Goal: Transaction & Acquisition: Purchase product/service

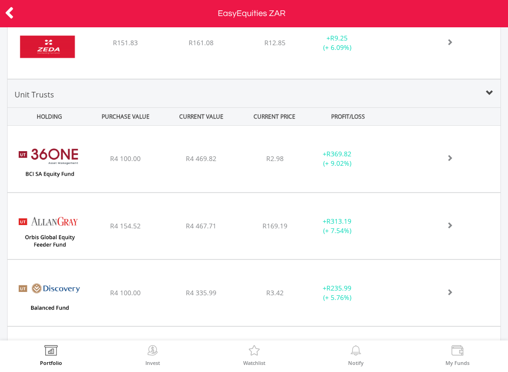
scroll to position [1562, 0]
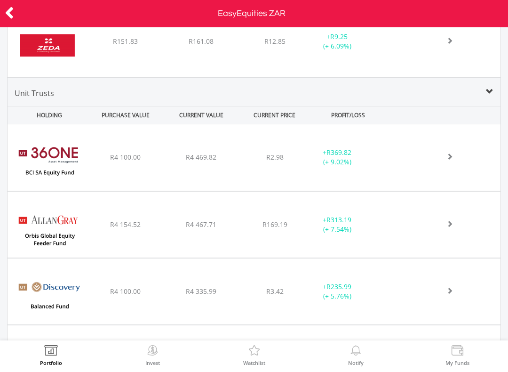
click at [449, 163] on div "﻿ 36ONE BCI SA Equity Fund Class C R4 100.00 R4 469.82 R2.98 + R369.82 (+ 9.02%)" at bounding box center [254, 157] width 493 height 66
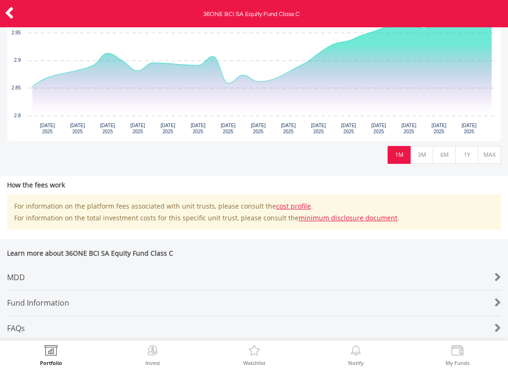
scroll to position [451, 0]
click at [500, 270] on div at bounding box center [480, 276] width 41 height 13
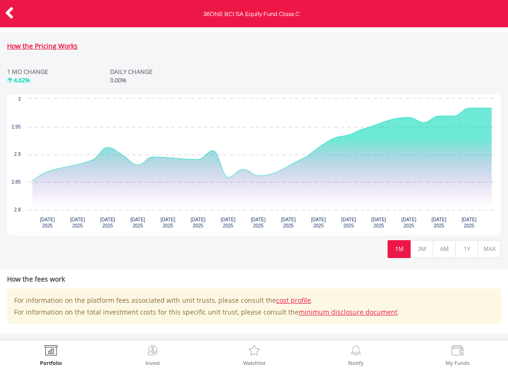
scroll to position [330, 0]
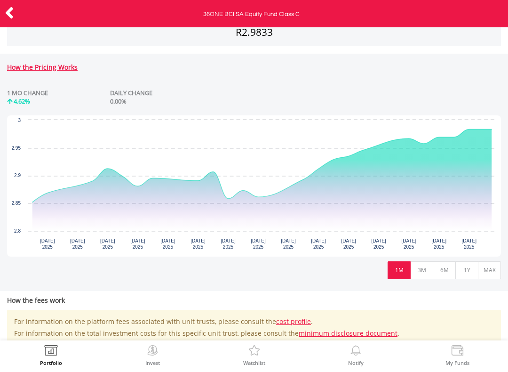
click at [8, 9] on icon at bounding box center [9, 13] width 9 height 18
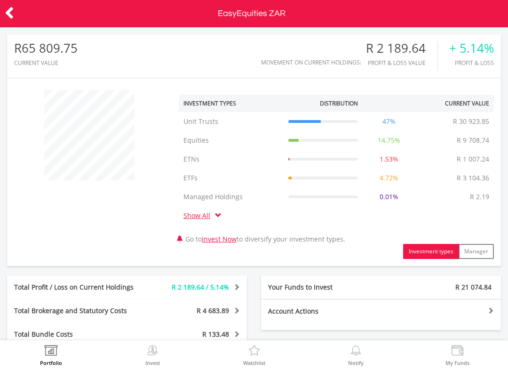
scroll to position [90, 165]
click at [18, 8] on div at bounding box center [25, 14] width 51 height 20
click at [13, 4] on icon at bounding box center [9, 13] width 9 height 18
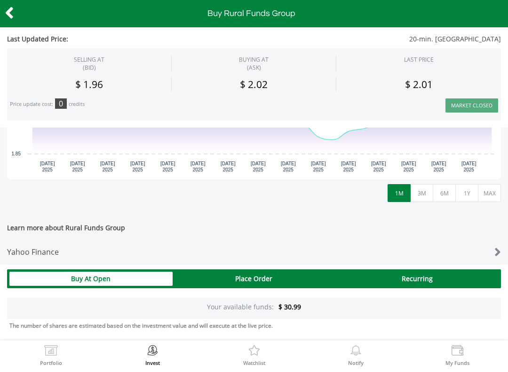
scroll to position [302, 0]
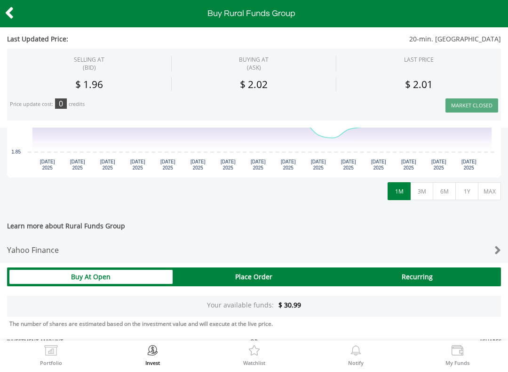
click at [8, 10] on icon at bounding box center [9, 13] width 9 height 18
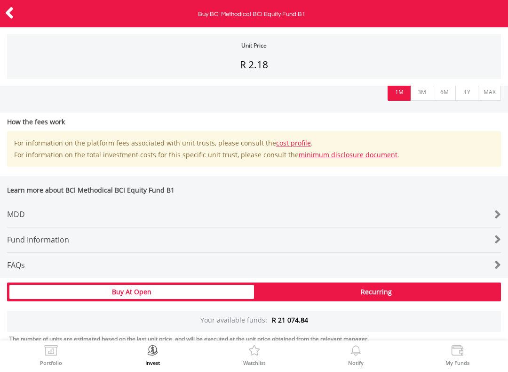
scroll to position [336, 0]
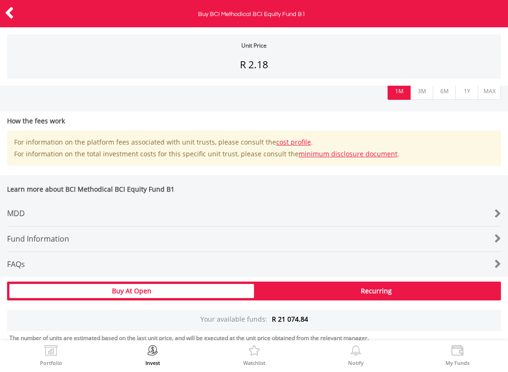
click at [494, 212] on div at bounding box center [480, 213] width 41 height 13
click at [13, 8] on icon at bounding box center [9, 13] width 9 height 18
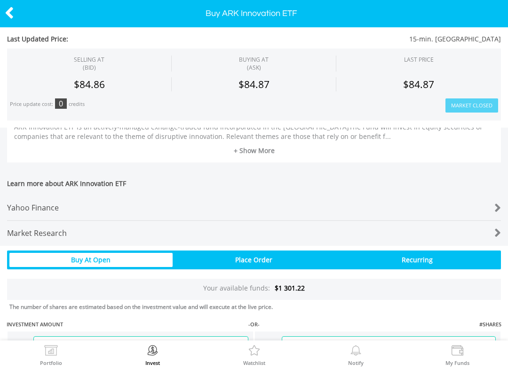
scroll to position [404, 0]
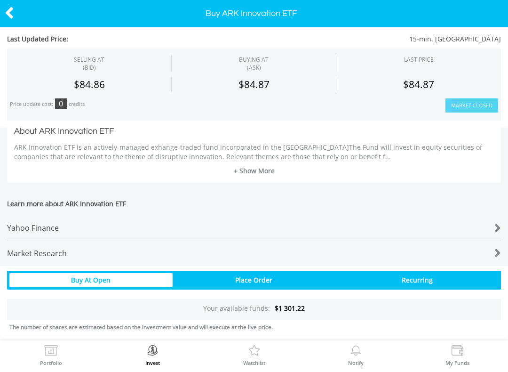
click at [495, 222] on div at bounding box center [480, 228] width 41 height 13
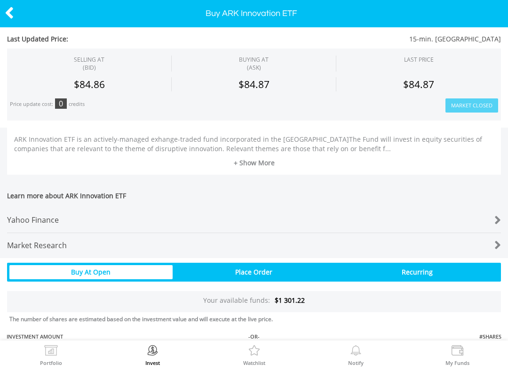
scroll to position [414, 0]
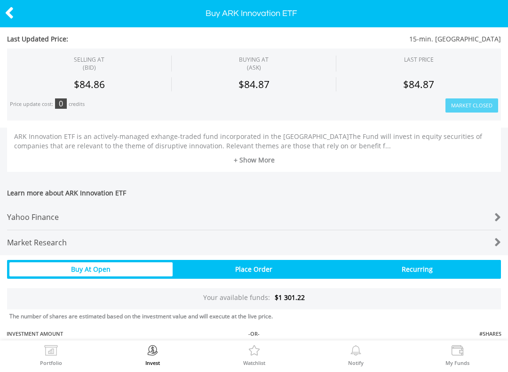
click at [495, 245] on div at bounding box center [480, 242] width 41 height 13
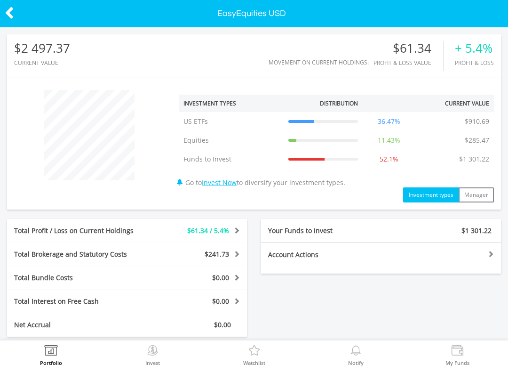
click at [8, 4] on icon at bounding box center [9, 13] width 9 height 18
